Goal: Information Seeking & Learning: Learn about a topic

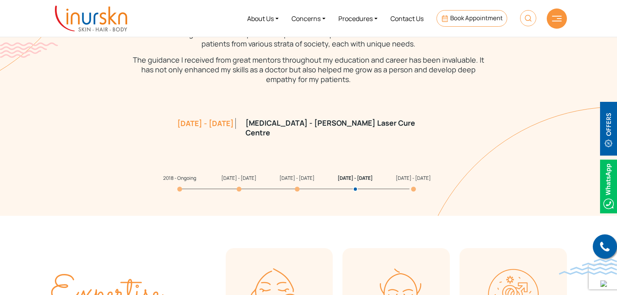
scroll to position [735, 0]
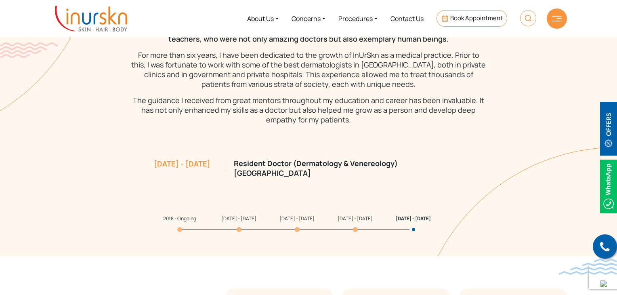
click at [292, 215] on span "[DATE] - [DATE]" at bounding box center [296, 218] width 35 height 7
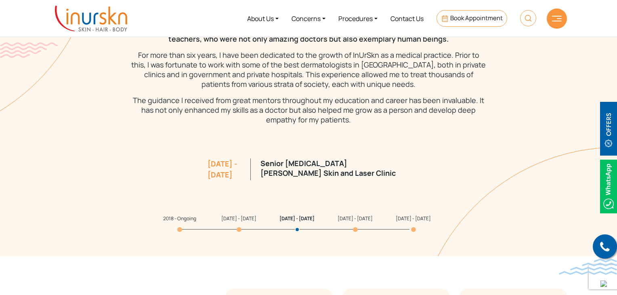
click at [354, 215] on span "[DATE] - [DATE]" at bounding box center [355, 218] width 35 height 7
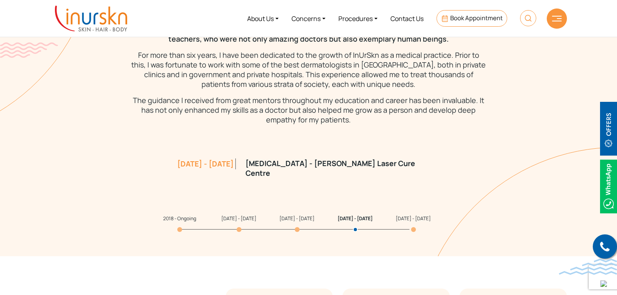
click at [401, 215] on span "[DATE] - [DATE]" at bounding box center [413, 218] width 35 height 7
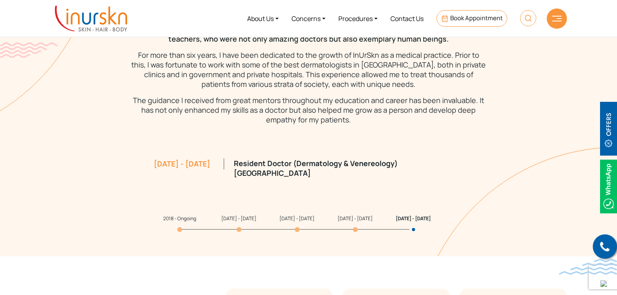
click at [350, 215] on span "[DATE] - [DATE]" at bounding box center [355, 218] width 35 height 7
click at [287, 214] on li "[DATE] - [DATE]" at bounding box center [308, 218] width 58 height 12
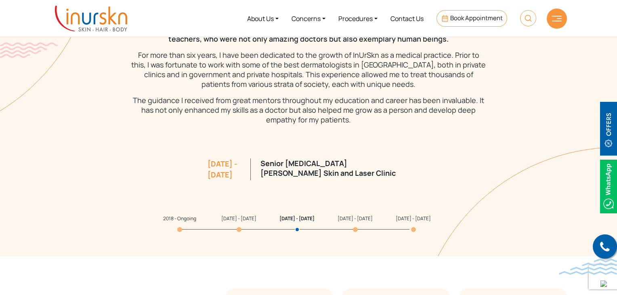
click at [238, 215] on span "[DATE] - [DATE]" at bounding box center [238, 218] width 35 height 7
click at [175, 215] on span "2018 - Ongoing" at bounding box center [179, 218] width 33 height 7
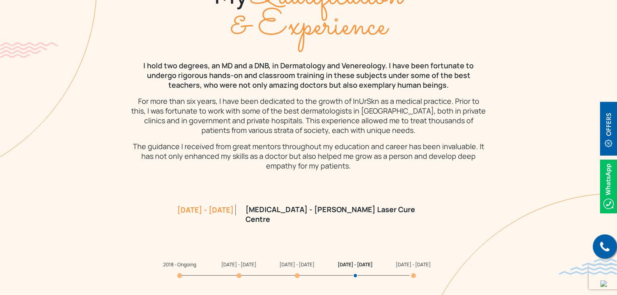
scroll to position [767, 0]
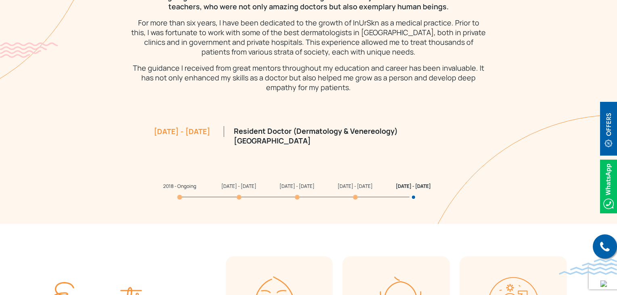
click at [291, 188] on span "[DATE] - [DATE]" at bounding box center [296, 185] width 35 height 7
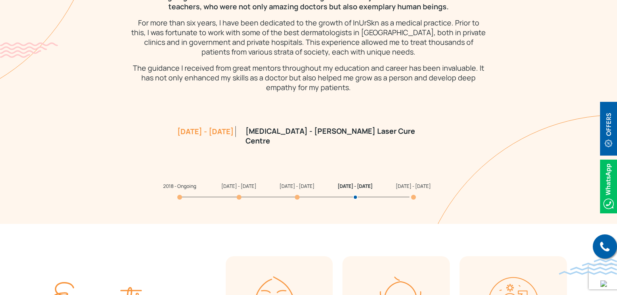
click at [233, 189] on span "[DATE] - [DATE]" at bounding box center [238, 185] width 35 height 7
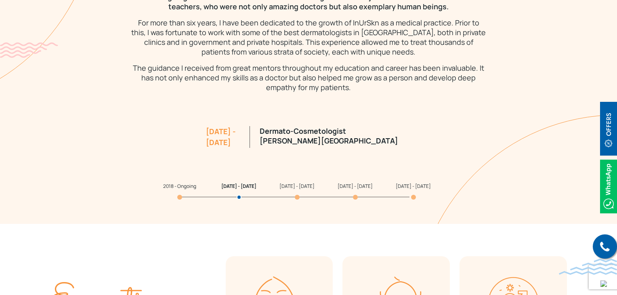
click at [304, 130] on p "Dermato-Cosmetologist [PERSON_NAME][GEOGRAPHIC_DATA]" at bounding box center [335, 135] width 151 height 19
click at [180, 188] on span "2018 - Ongoing" at bounding box center [179, 185] width 33 height 7
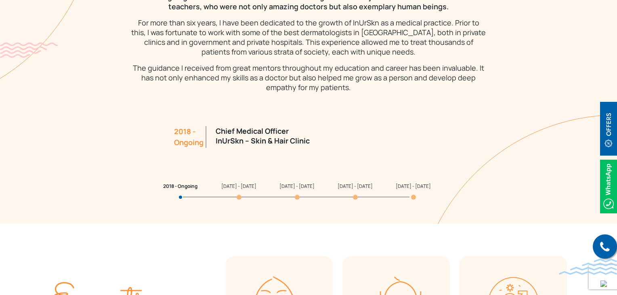
click at [329, 128] on p "Chief Medical Officer InUrSkn – Skin & Hair Clinic" at bounding box center [273, 135] width 115 height 19
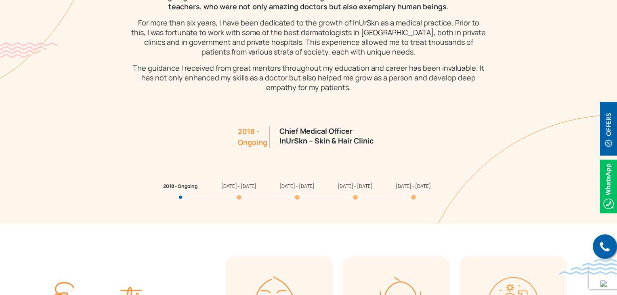
click at [287, 126] on p "Chief Medical Officer InUrSkn – Skin & Hair Clinic" at bounding box center [336, 135] width 115 height 19
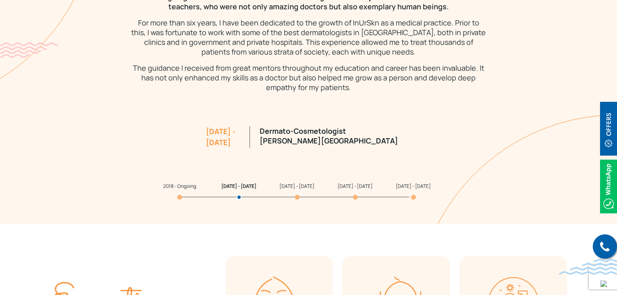
click at [180, 187] on span "2018 - Ongoing" at bounding box center [179, 185] width 33 height 7
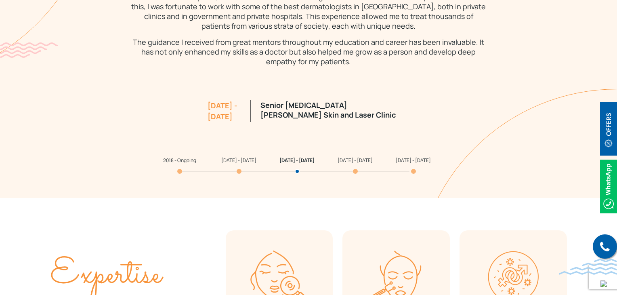
scroll to position [807, 0]
